Goal: Find specific page/section: Find specific page/section

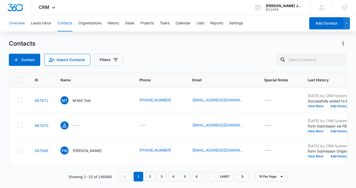
click at [21, 25] on button "Overview" at bounding box center [17, 23] width 16 height 16
click at [293, 9] on div "M12466" at bounding box center [284, 10] width 37 height 4
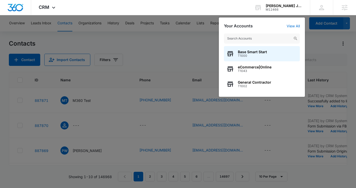
click at [171, 61] on div at bounding box center [178, 94] width 356 height 188
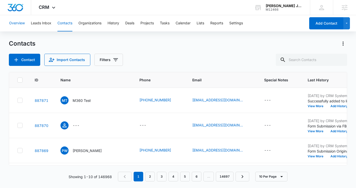
click at [18, 25] on button "Overview" at bounding box center [17, 23] width 16 height 16
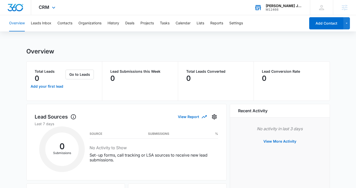
click at [282, 10] on div "M12466" at bounding box center [284, 10] width 37 height 4
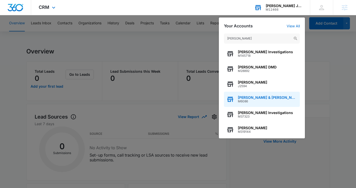
type input "[PERSON_NAME]"
click at [257, 98] on span "[PERSON_NAME] & [PERSON_NAME], P.C." at bounding box center [268, 98] width 60 height 4
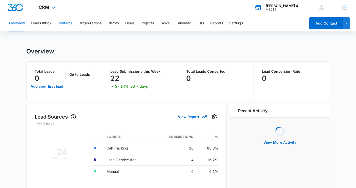
click at [67, 23] on button "Contacts" at bounding box center [65, 23] width 15 height 16
